Goal: Task Accomplishment & Management: Manage account settings

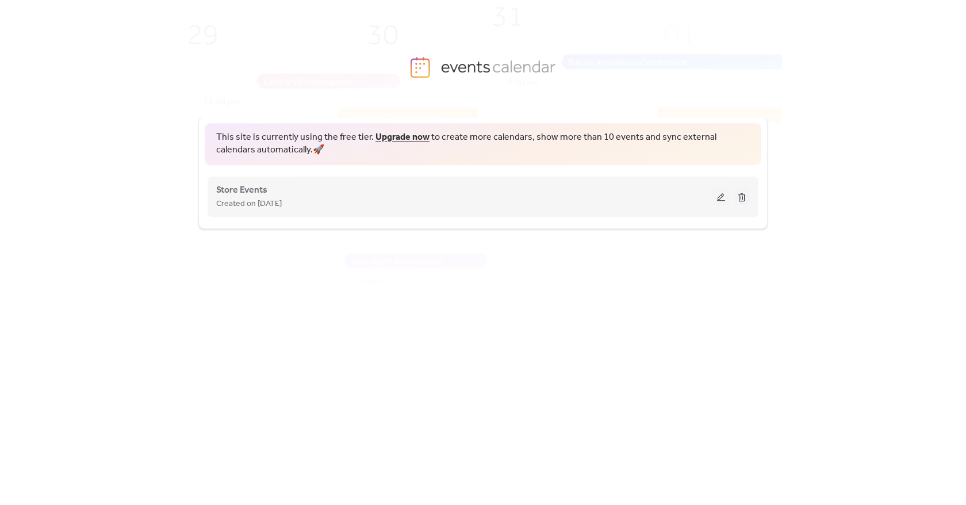
click at [303, 179] on div "Store Events Created on [DATE]" at bounding box center [482, 197] width 533 height 46
click at [274, 190] on div "Store Events Created on [DATE]" at bounding box center [464, 197] width 497 height 28
click at [258, 192] on span "Store Events" at bounding box center [241, 190] width 51 height 14
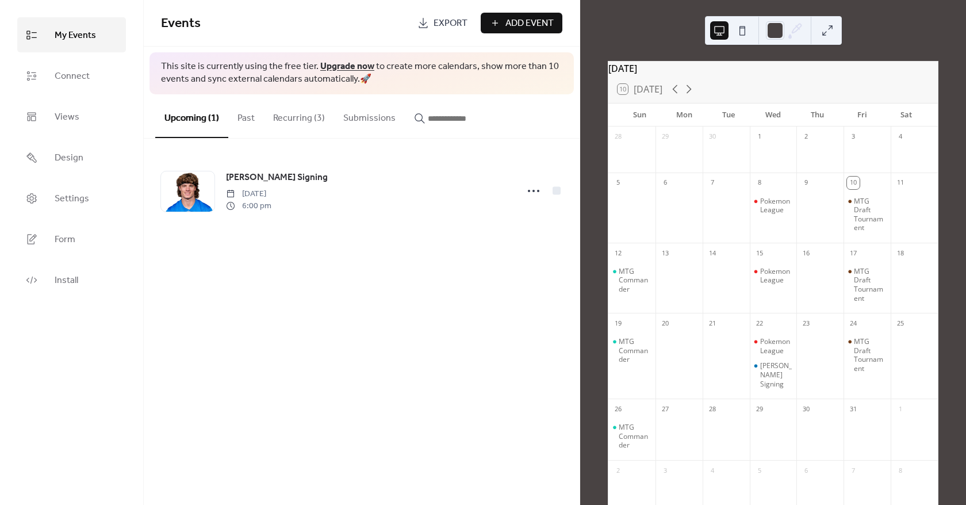
click at [297, 120] on button "Recurring (3)" at bounding box center [299, 115] width 70 height 43
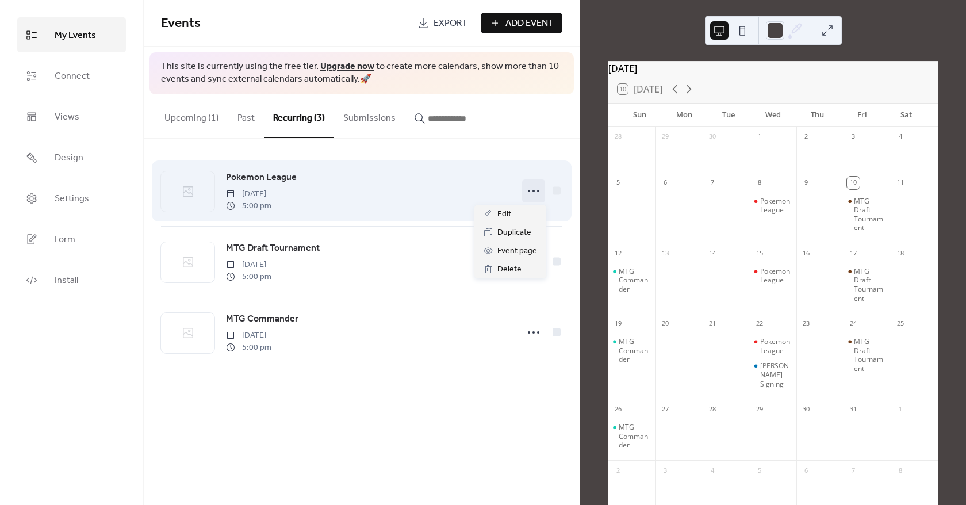
click at [536, 190] on icon at bounding box center [533, 191] width 18 height 18
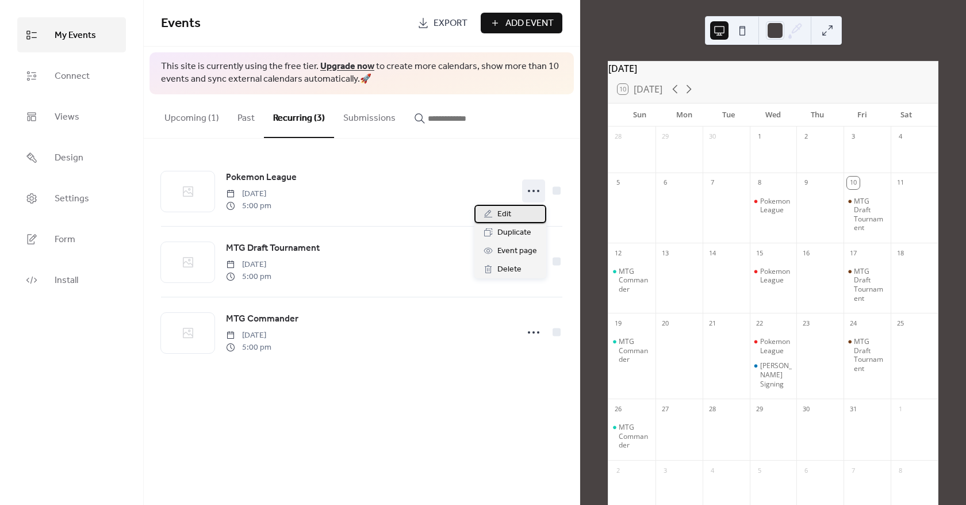
click at [529, 216] on div "Edit" at bounding box center [510, 214] width 72 height 18
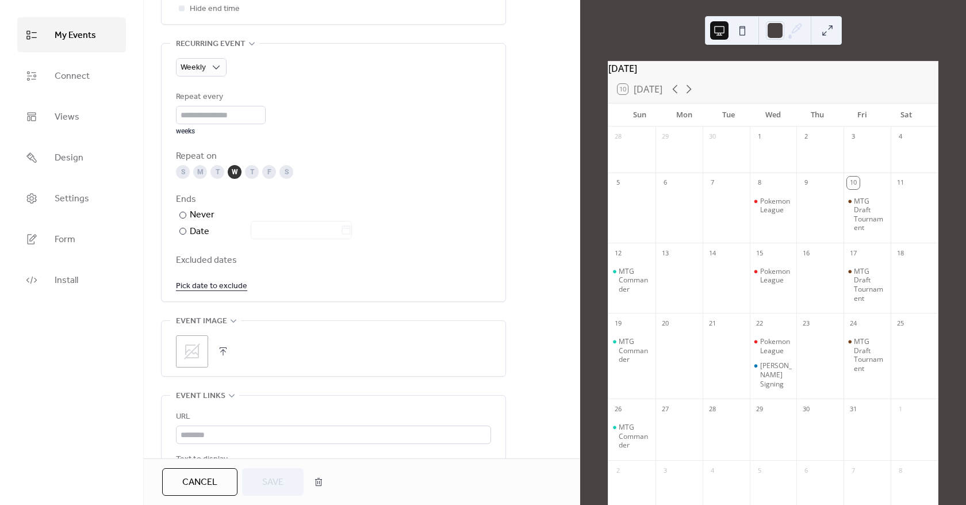
scroll to position [517, 0]
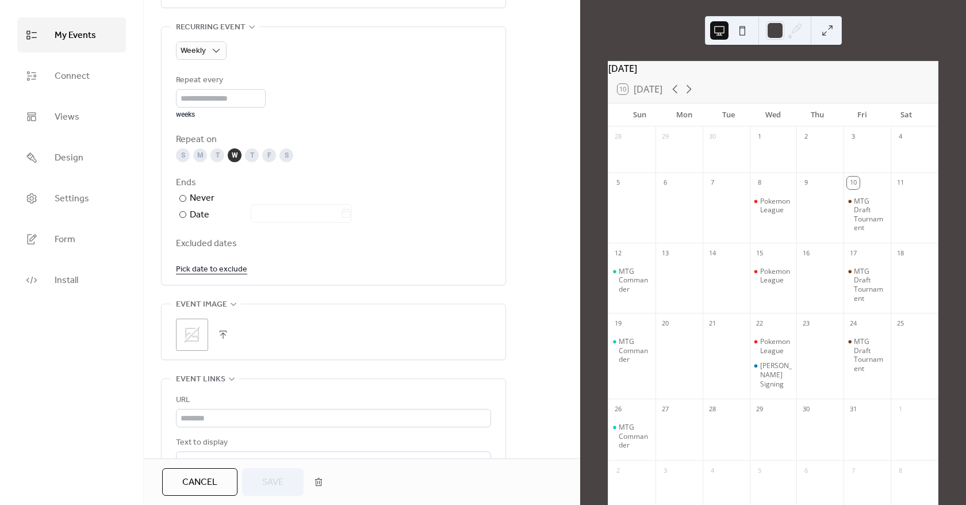
click at [235, 267] on link "Pick date to exclude" at bounding box center [211, 269] width 71 height 14
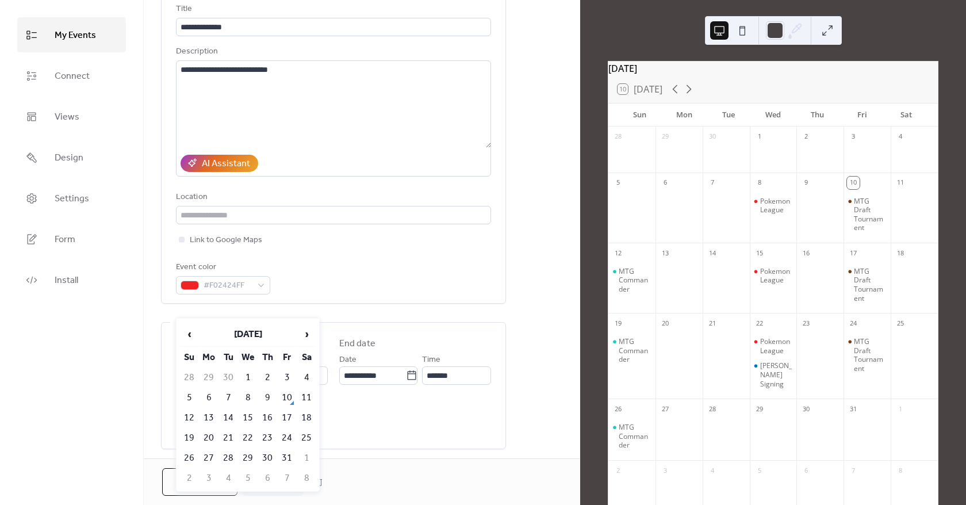
scroll to position [0, 0]
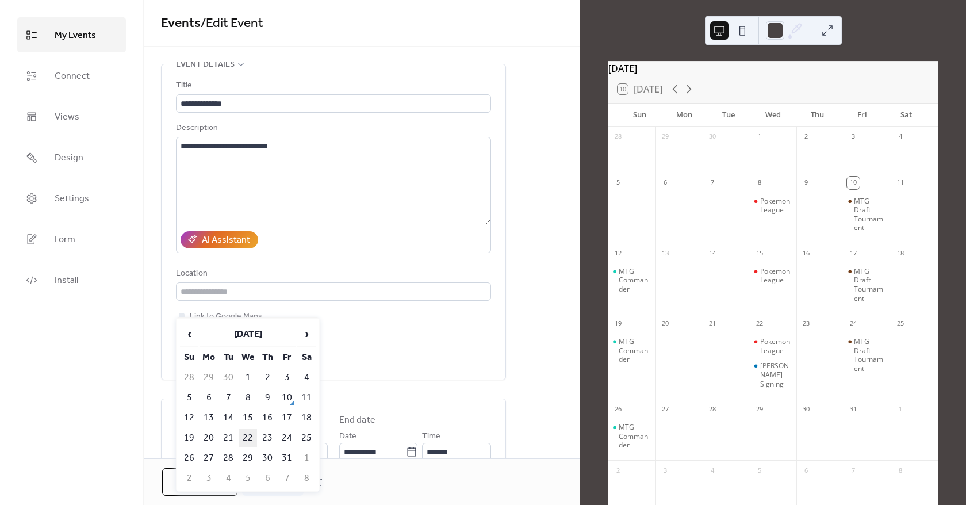
click at [246, 441] on td "22" at bounding box center [248, 437] width 18 height 19
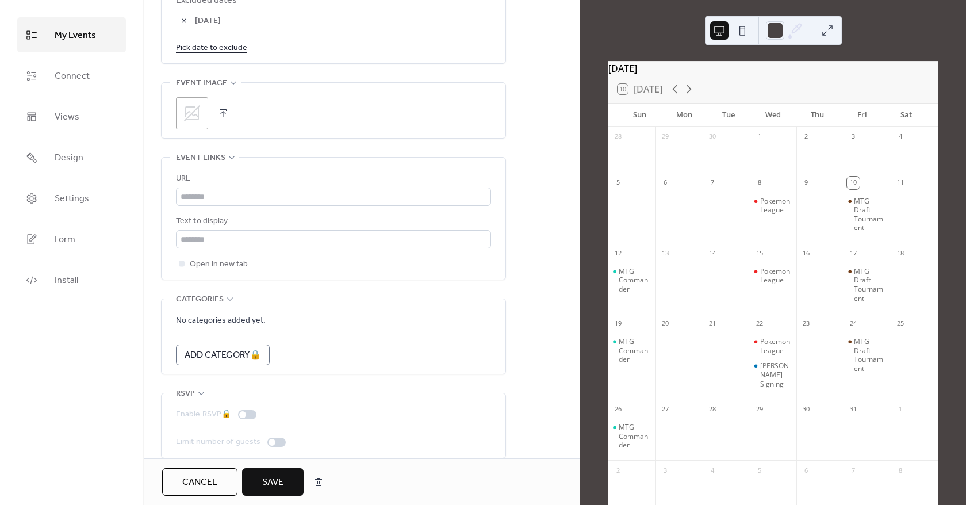
scroll to position [775, 0]
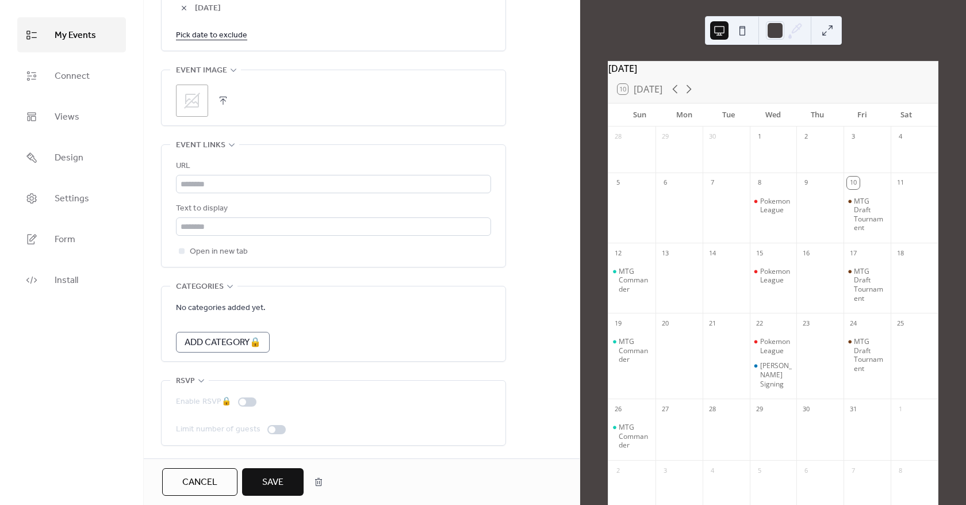
click at [269, 480] on span "Save" at bounding box center [272, 482] width 21 height 14
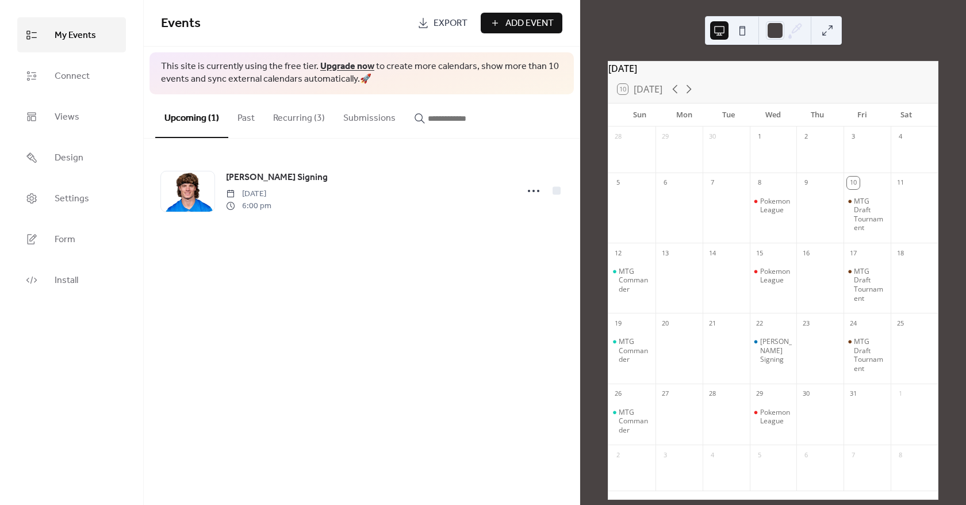
click at [275, 118] on button "Recurring (3)" at bounding box center [299, 115] width 70 height 43
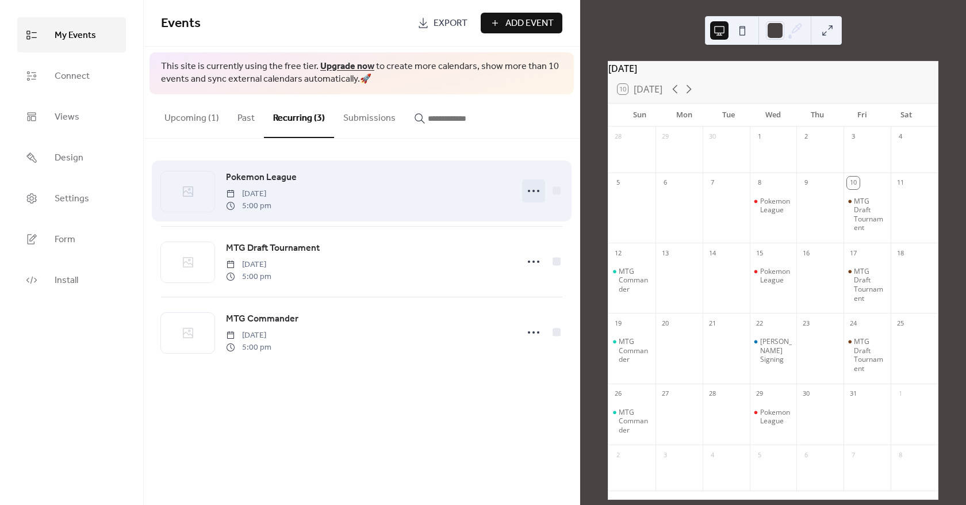
click at [538, 197] on icon at bounding box center [533, 191] width 18 height 18
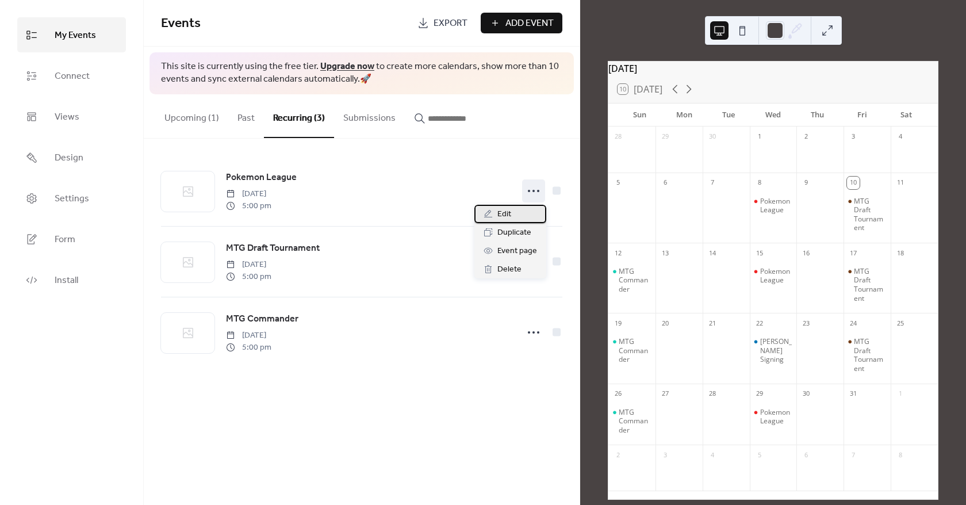
click at [510, 212] on span "Edit" at bounding box center [504, 215] width 14 height 14
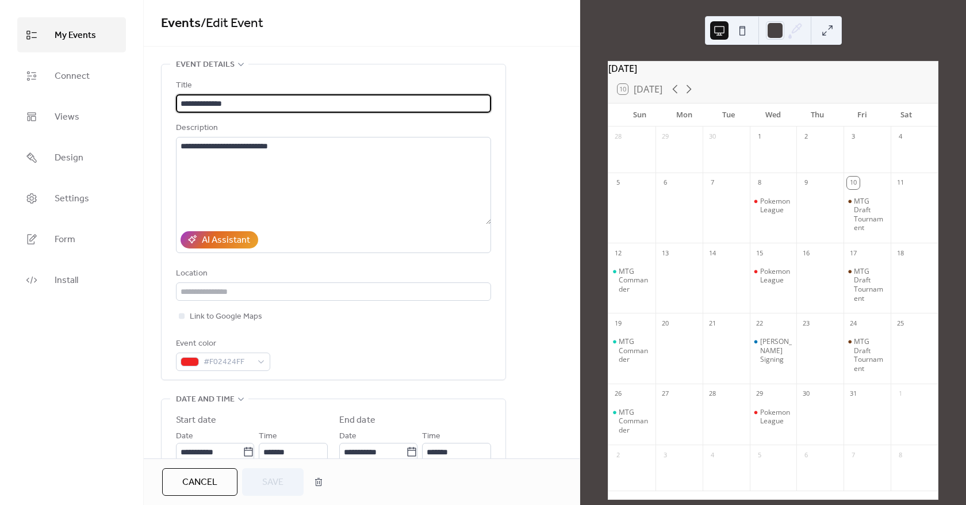
scroll to position [230, 0]
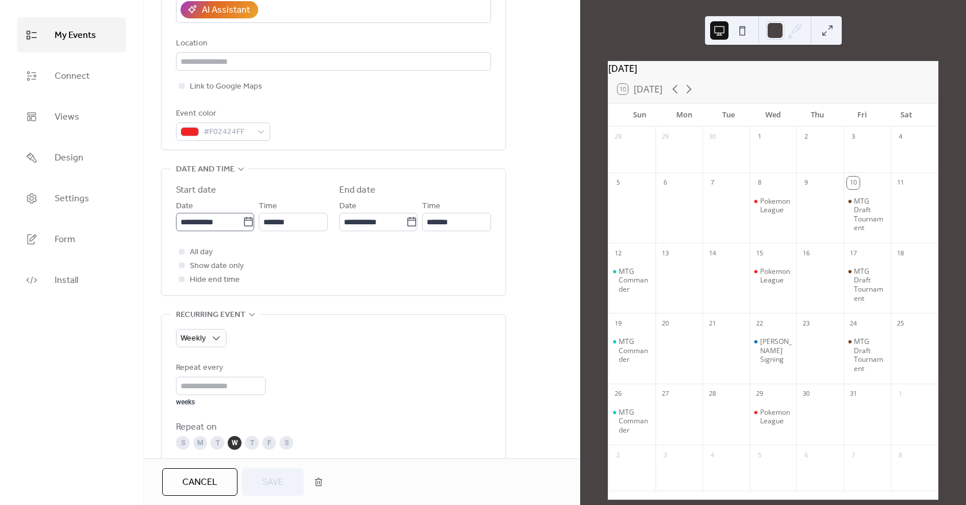
click at [243, 217] on icon at bounding box center [248, 221] width 11 height 11
click at [242, 217] on input "**********" at bounding box center [209, 222] width 67 height 18
